Goal: Task Accomplishment & Management: Complete application form

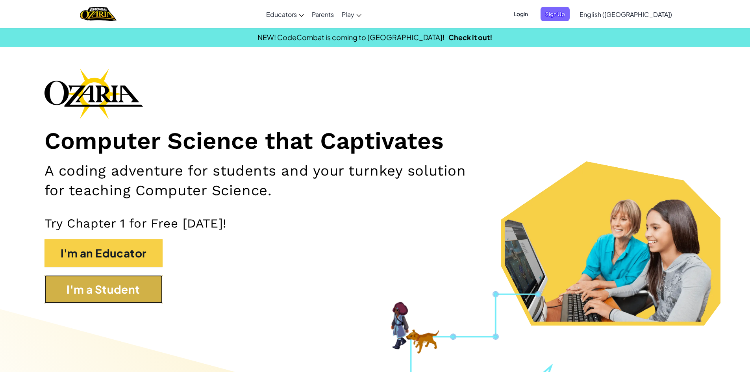
click at [155, 281] on button "I'm a Student" at bounding box center [104, 289] width 118 height 28
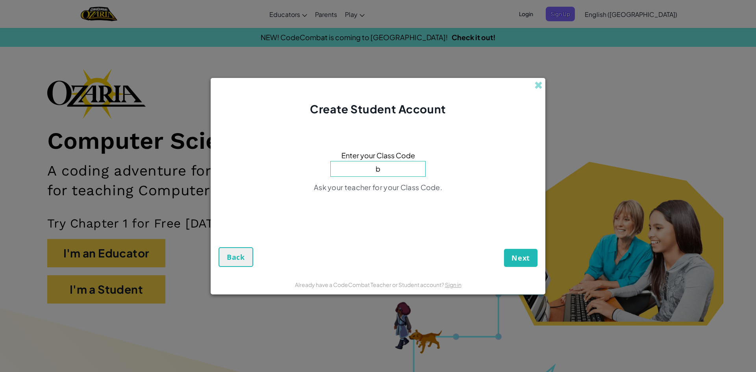
type input "BathHidePlay"
click at [513, 258] on span "Next" at bounding box center [521, 257] width 19 height 9
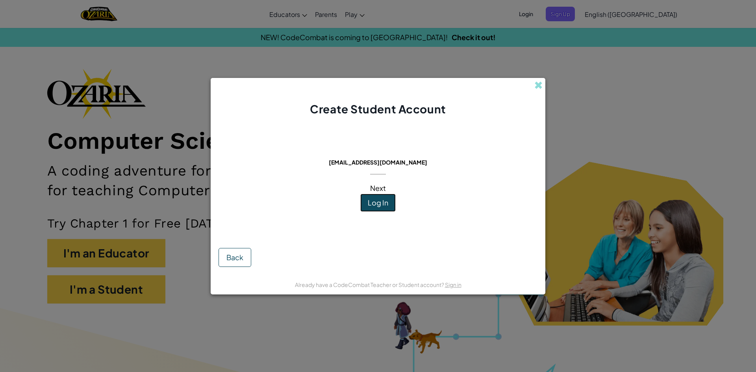
click at [380, 202] on span "Log In" at bounding box center [378, 202] width 20 height 9
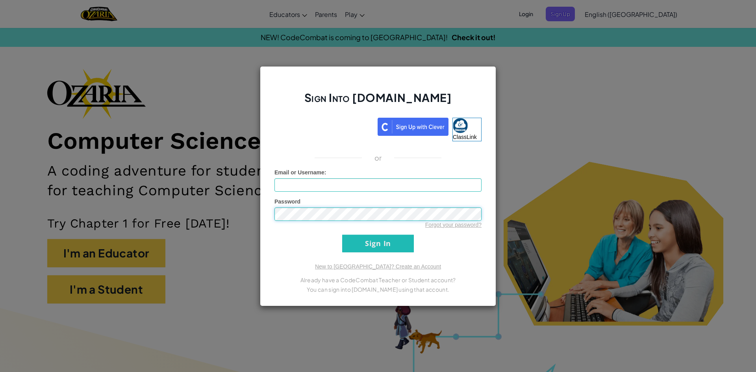
click at [441, 190] on form "Email or Username : Password Forgot your password? Sign In" at bounding box center [377, 211] width 207 height 84
